Goal: Complete application form

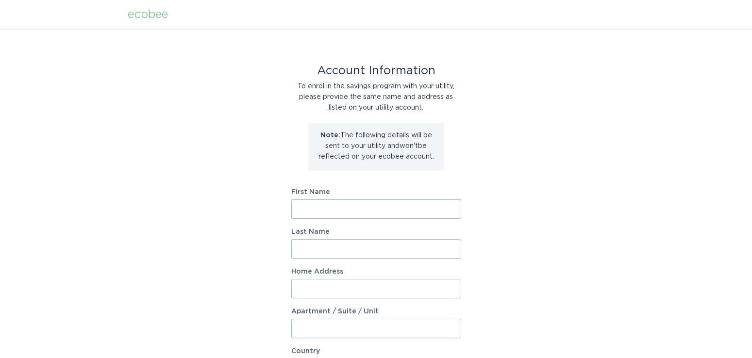
click at [338, 202] on input "First Name" at bounding box center [376, 209] width 170 height 19
type input "[PERSON_NAME]"
type input "Mound"
type input "8576 BARRINGTON DR"
select select "US"
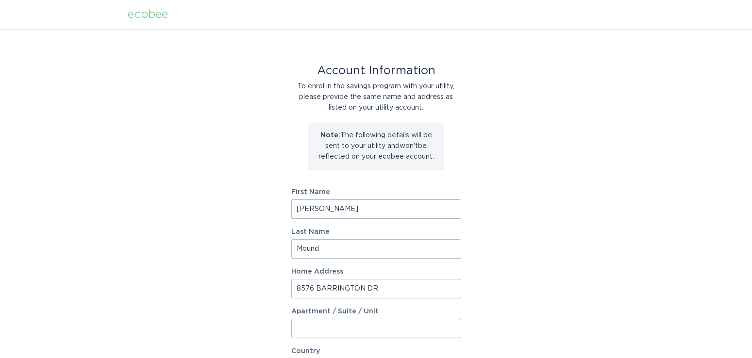
type input "Ypsilanti"
type input "48198-3194"
select select "MI"
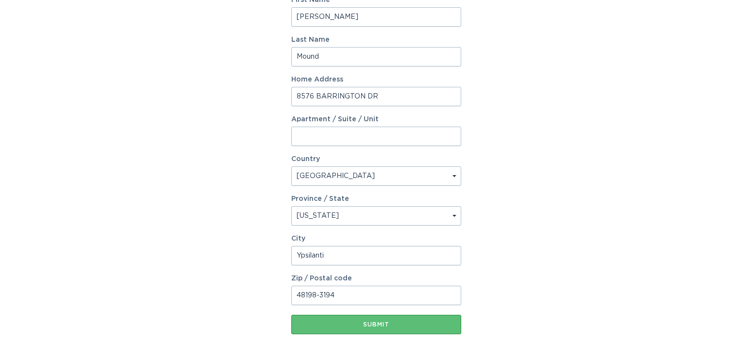
scroll to position [195, 0]
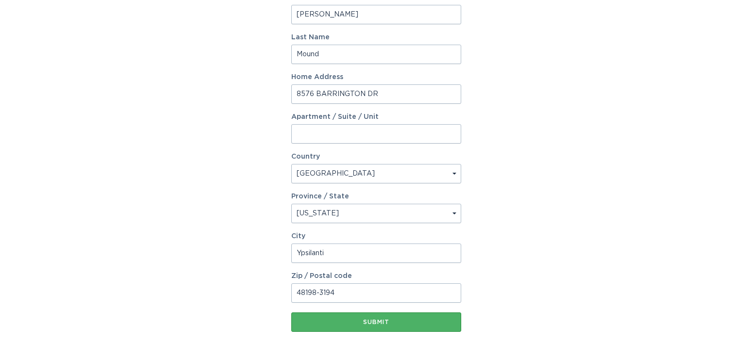
click at [386, 320] on div "Submit" at bounding box center [376, 323] width 160 height 6
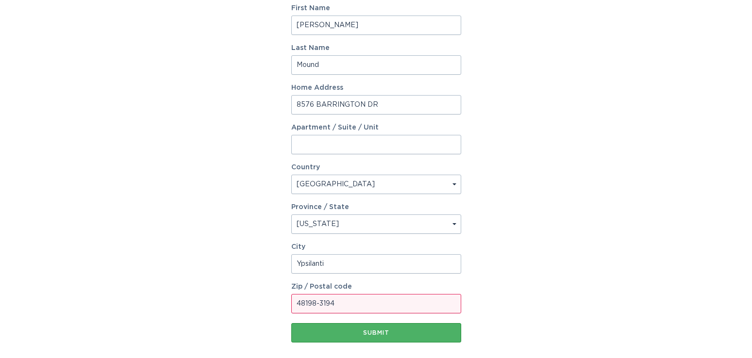
scroll to position [205, 0]
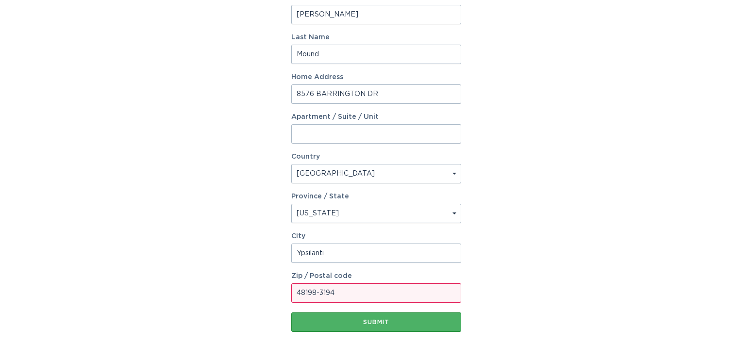
click at [401, 320] on div "Submit" at bounding box center [376, 323] width 160 height 6
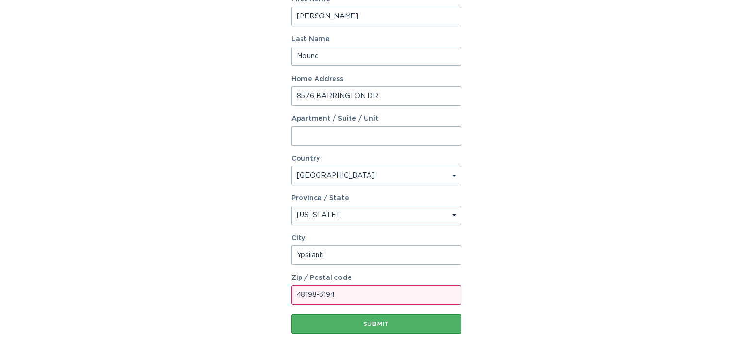
scroll to position [218, 0]
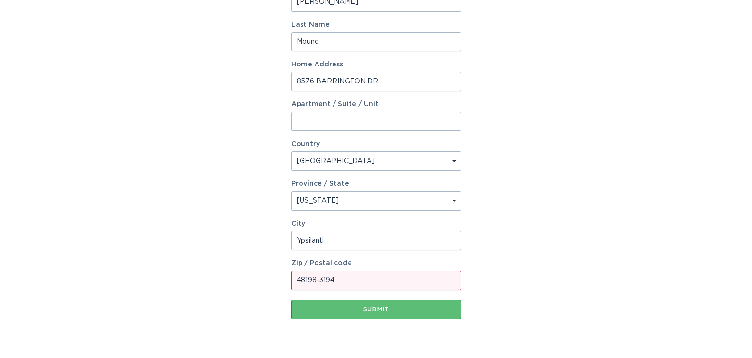
click at [341, 282] on input "48198-3194" at bounding box center [376, 280] width 170 height 19
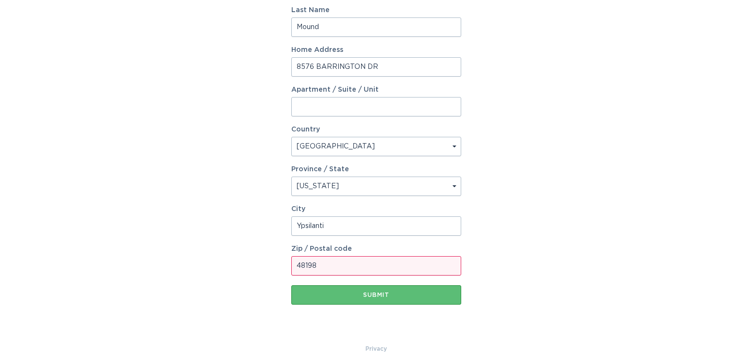
scroll to position [243, 0]
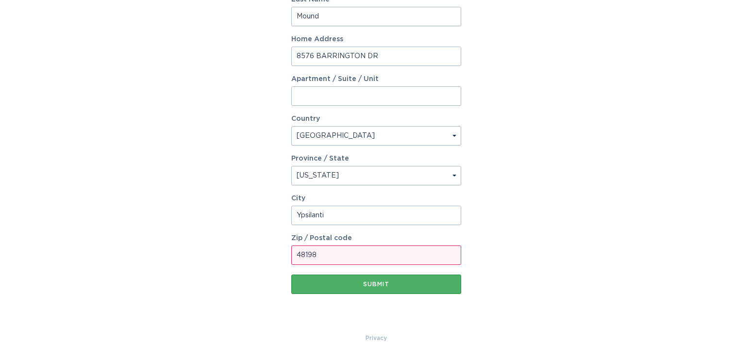
type input "48198"
click at [357, 281] on button "Submit" at bounding box center [376, 284] width 170 height 19
click at [359, 285] on div "Submit" at bounding box center [376, 285] width 160 height 6
click at [365, 291] on button "Submit" at bounding box center [376, 284] width 170 height 19
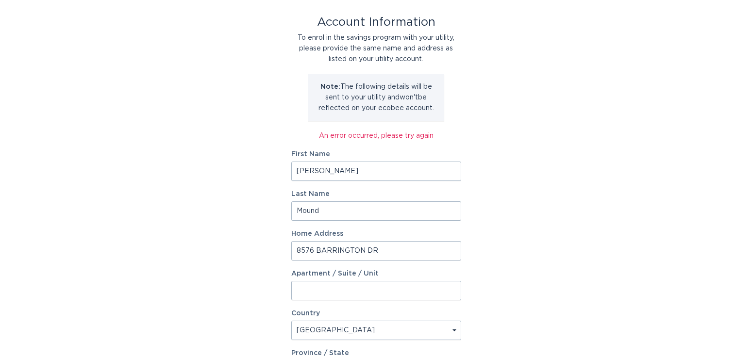
scroll to position [52, 0]
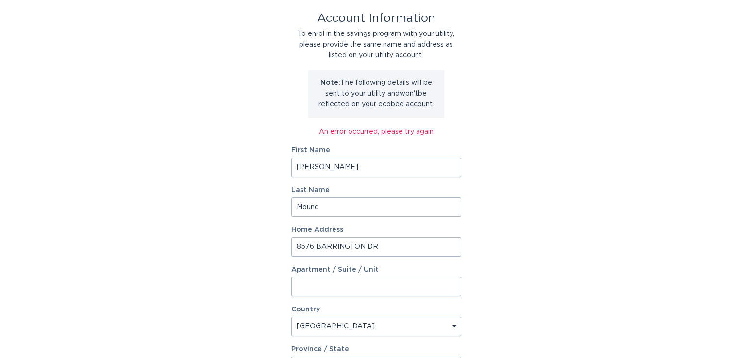
drag, startPoint x: 319, startPoint y: 167, endPoint x: 149, endPoint y: 199, distance: 173.3
click at [149, 199] on div "Account Information To enrol in the savings program with your utility, please p…" at bounding box center [376, 250] width 752 height 547
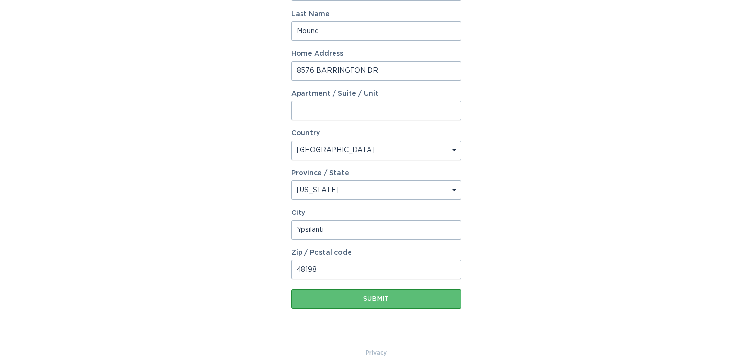
scroll to position [231, 0]
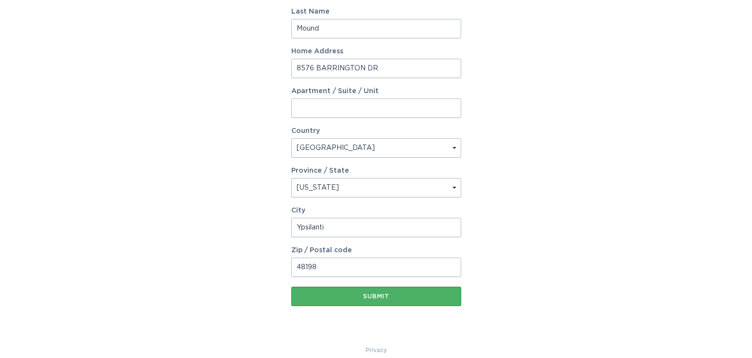
click at [344, 295] on div "Submit" at bounding box center [376, 297] width 160 height 6
click at [378, 294] on div "Submit" at bounding box center [376, 297] width 160 height 6
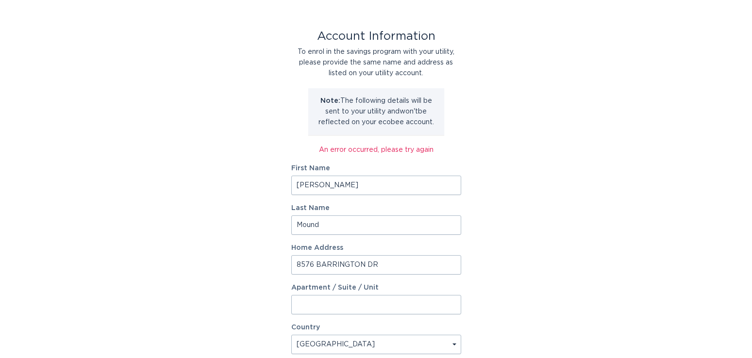
scroll to position [34, 0]
drag, startPoint x: 327, startPoint y: 185, endPoint x: 169, endPoint y: 208, distance: 160.6
click at [169, 208] on div "Account Information To enrol in the savings program with your utility, please p…" at bounding box center [376, 268] width 752 height 547
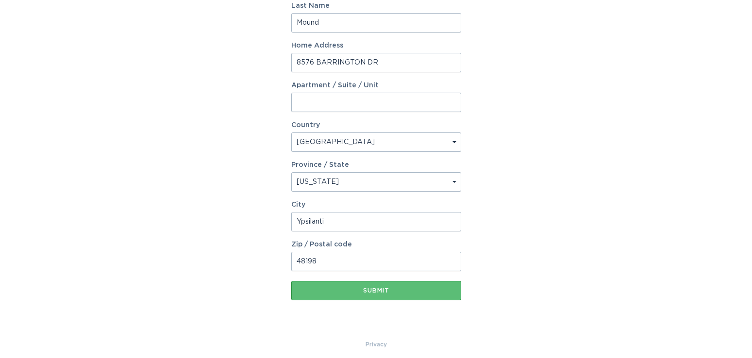
scroll to position [238, 0]
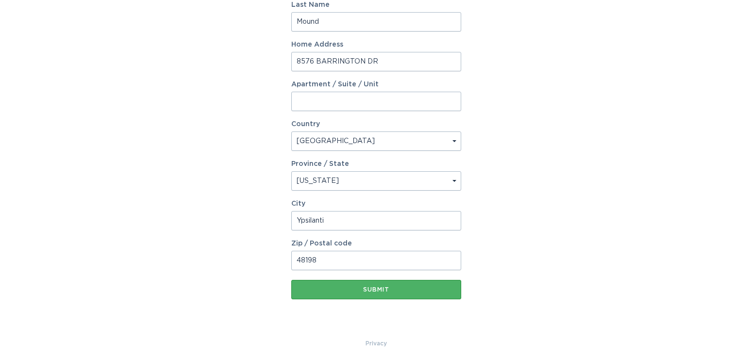
type input "[PERSON_NAME]"
click at [331, 283] on button "Submit" at bounding box center [376, 289] width 170 height 19
